Goal: Find specific page/section: Find specific page/section

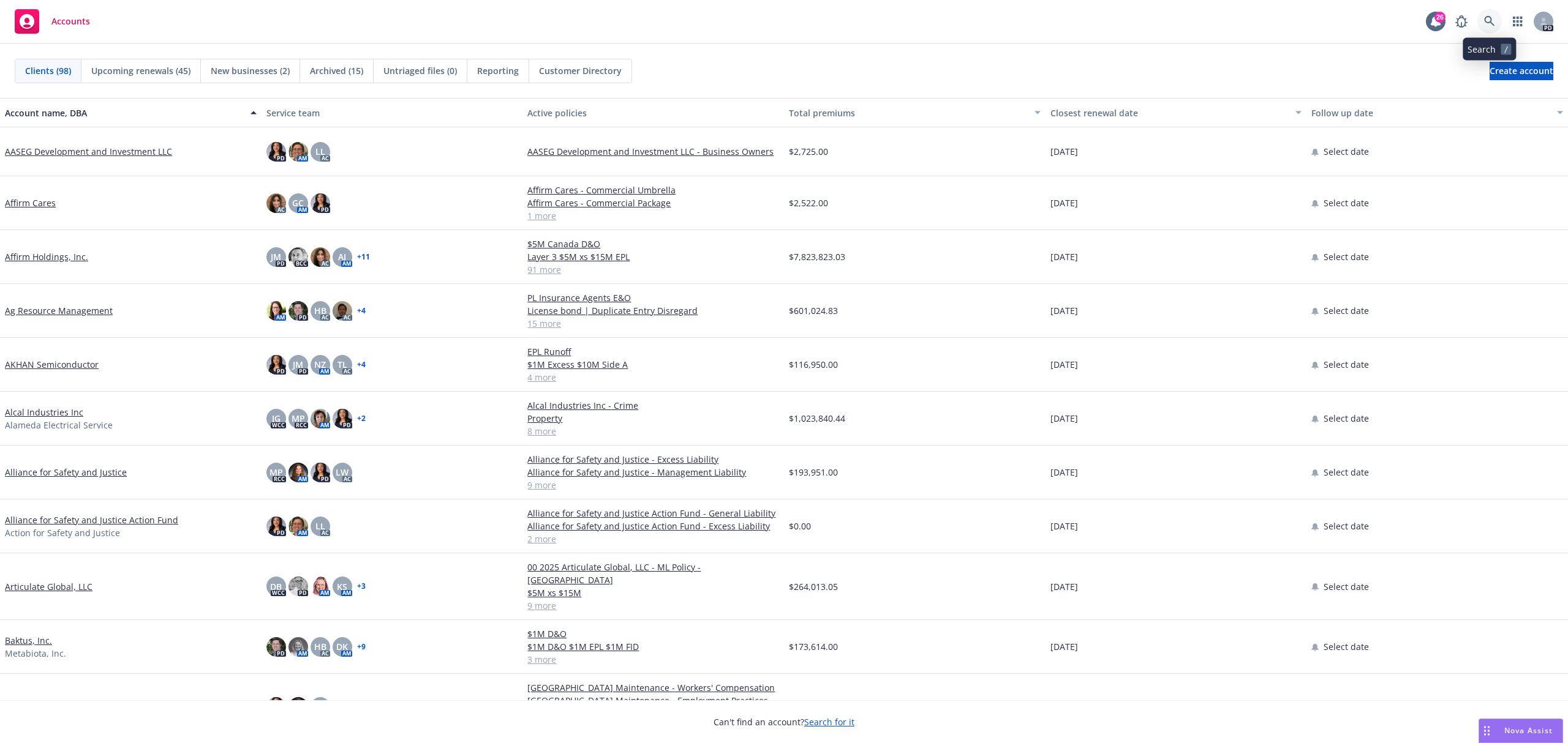
click at [1483, 18] on link at bounding box center [1489, 21] width 24 height 24
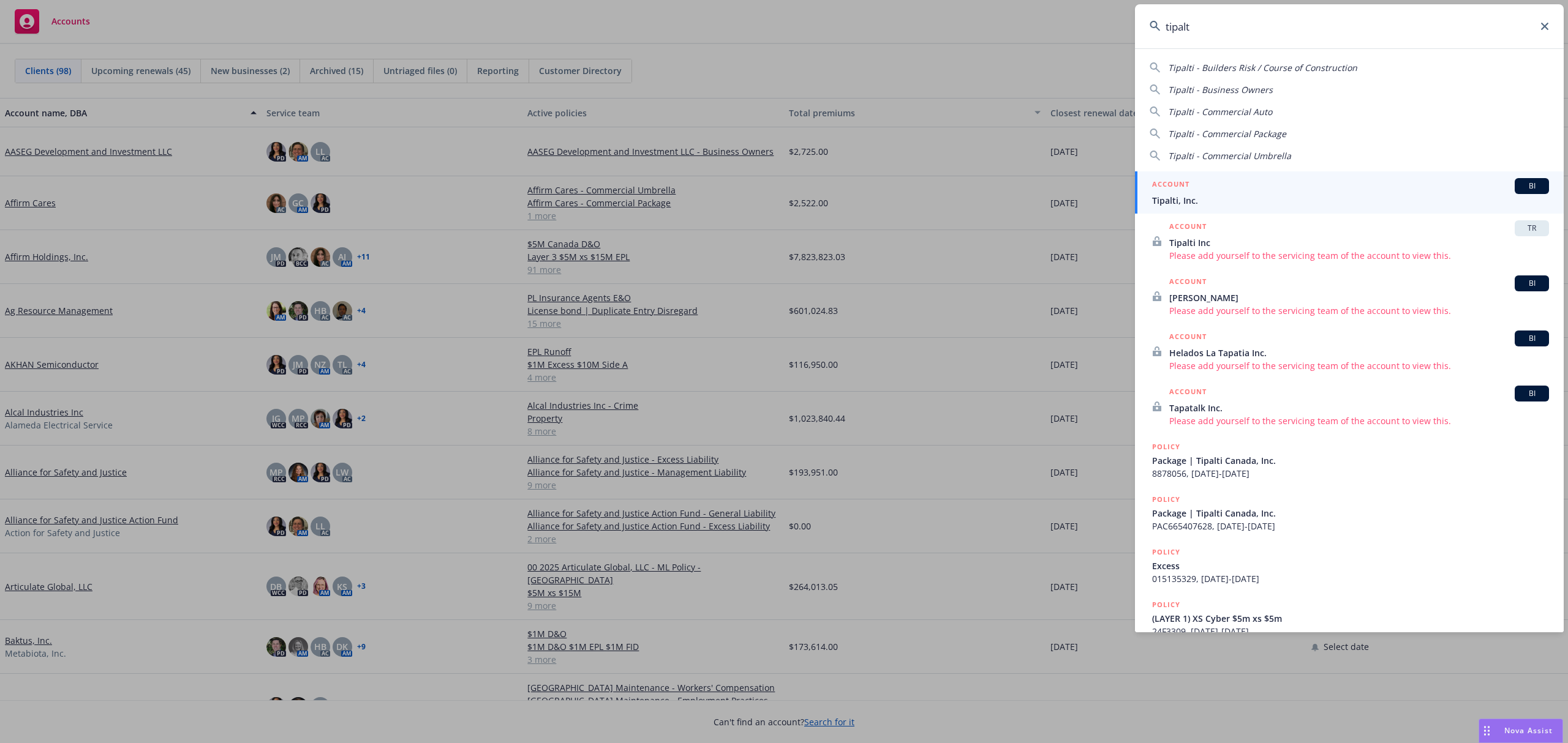
type input "tipalt"
click at [1424, 187] on div "ACCOUNT BI" at bounding box center [1350, 186] width 397 height 16
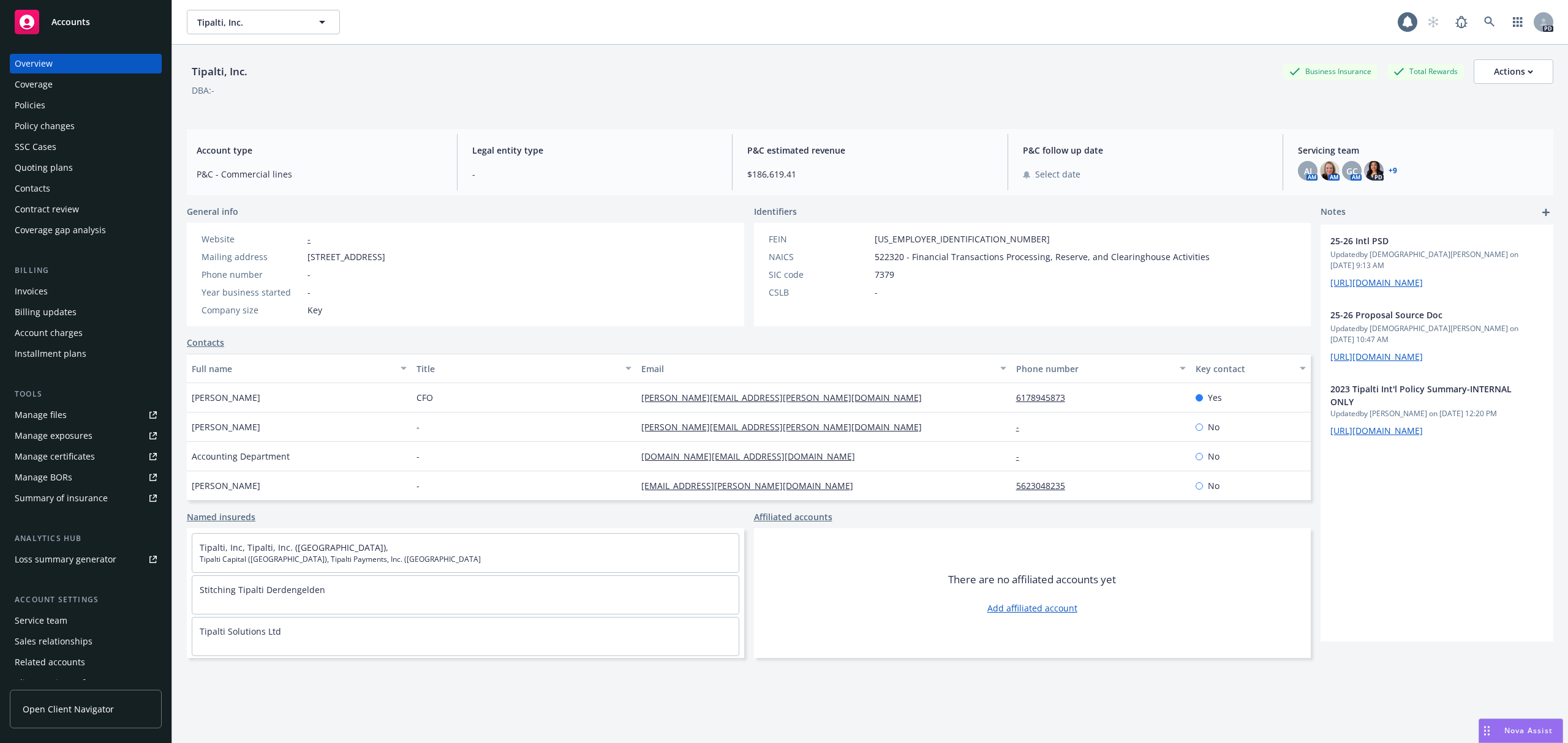
click at [16, 105] on div "Policies" at bounding box center [30, 105] width 31 height 19
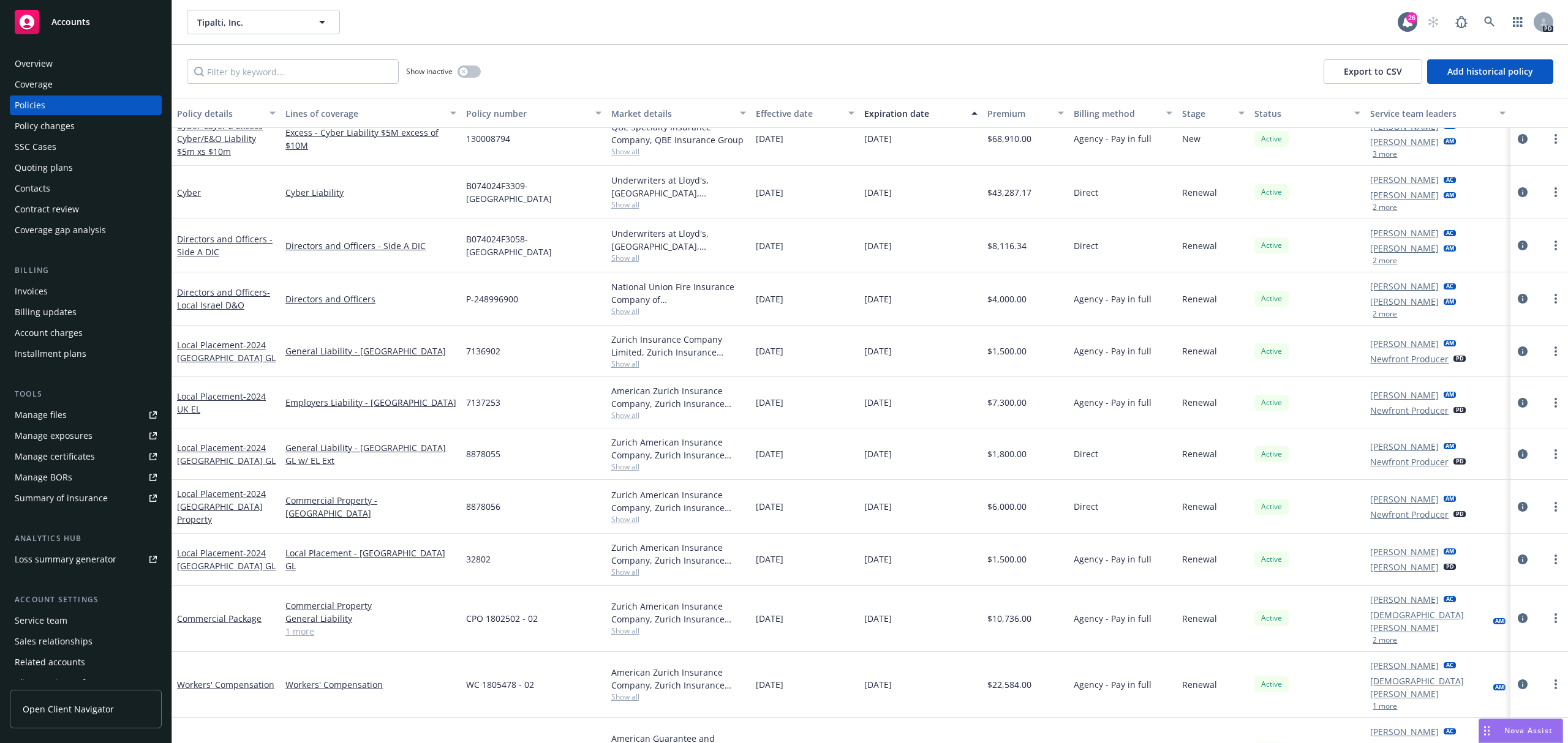
scroll to position [326, 0]
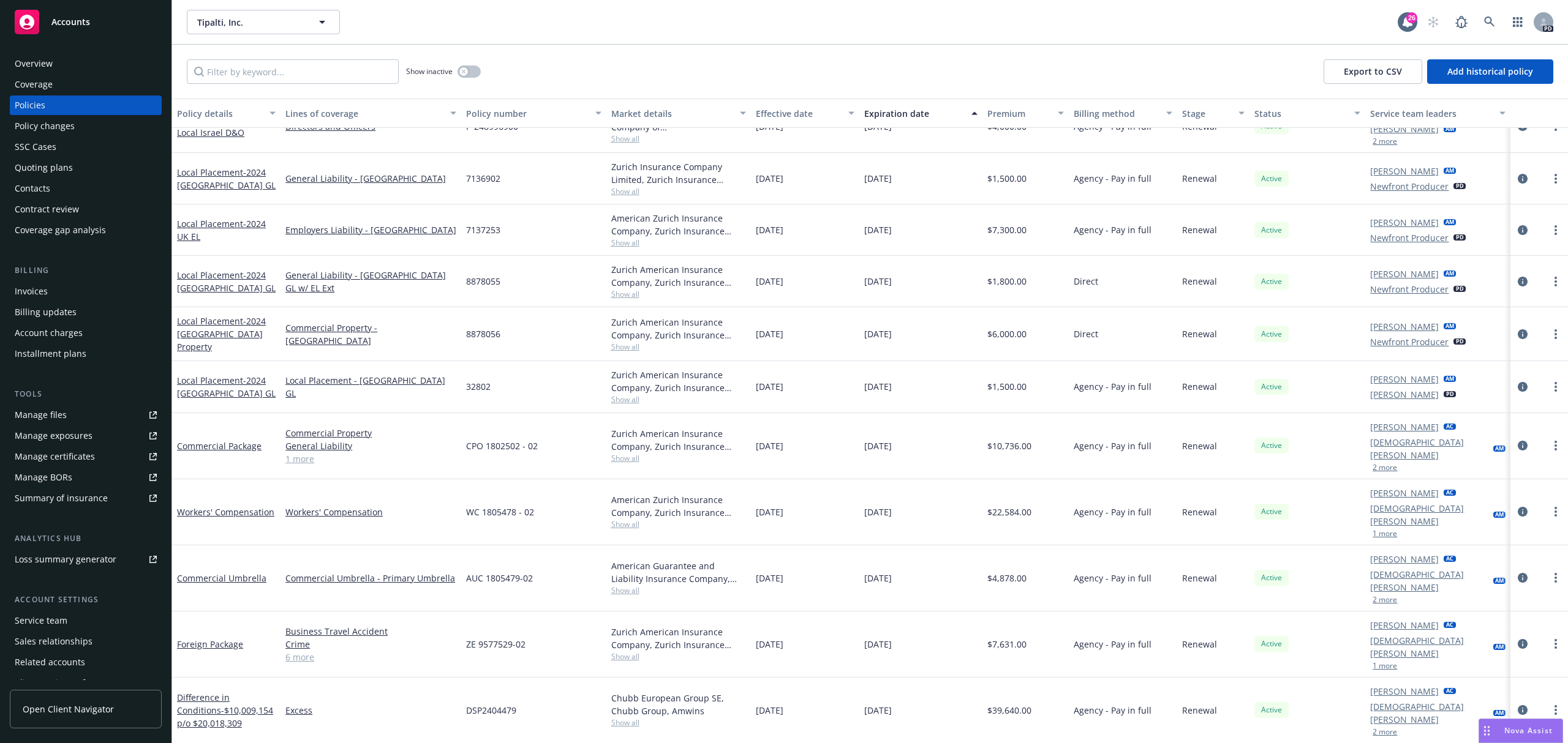
click at [19, 71] on div "Overview" at bounding box center [34, 63] width 38 height 19
